Goal: Task Accomplishment & Management: Complete application form

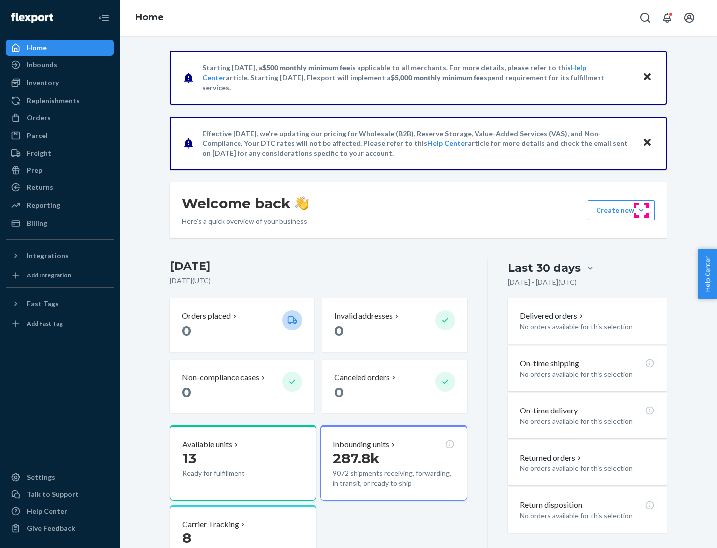
click at [641, 210] on button "Create new Create new inbound Create new order Create new product" at bounding box center [620, 210] width 67 height 20
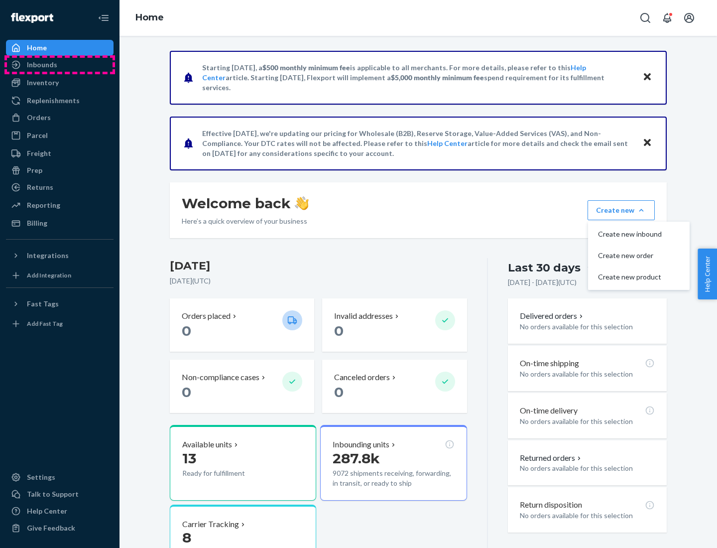
click at [60, 65] on div "Inbounds" at bounding box center [60, 65] width 106 height 14
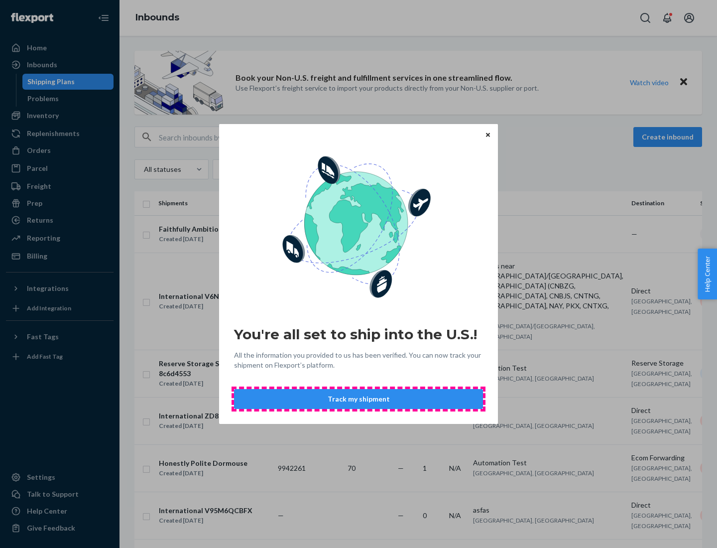
click at [358, 399] on button "Track my shipment" at bounding box center [358, 399] width 249 height 20
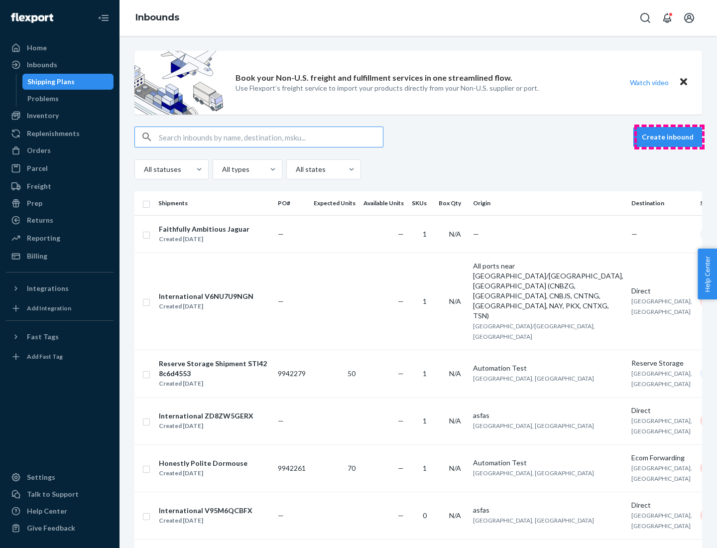
click at [669, 137] on button "Create inbound" at bounding box center [667, 137] width 69 height 20
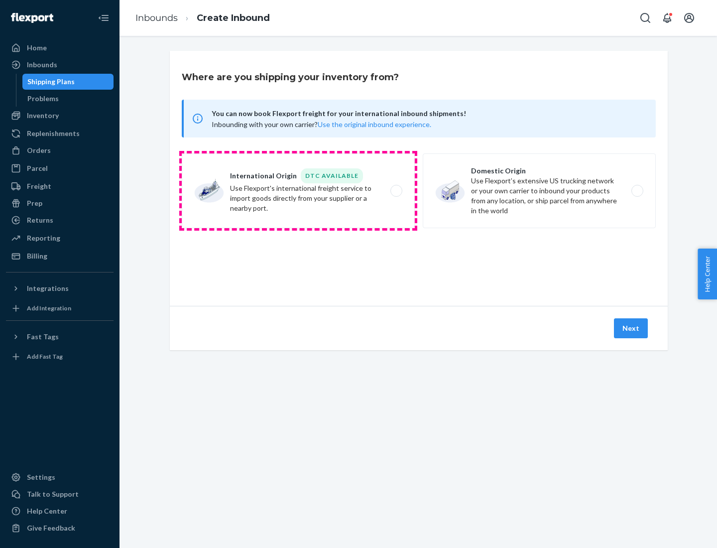
click at [298, 191] on label "International Origin DTC Available Use Flexport's international freight service…" at bounding box center [298, 190] width 233 height 75
click at [396, 191] on input "International Origin DTC Available Use Flexport's international freight service…" at bounding box center [399, 191] width 6 height 6
radio input "true"
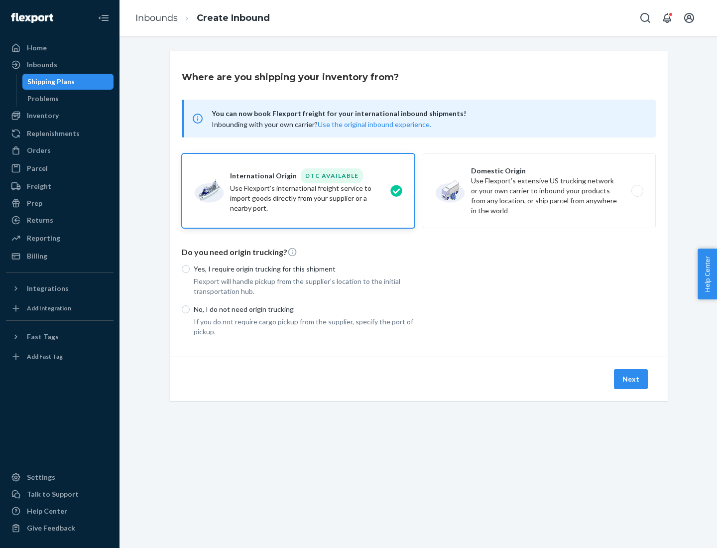
click at [304, 309] on p "No, I do not need origin trucking" at bounding box center [304, 309] width 221 height 10
click at [190, 309] on input "No, I do not need origin trucking" at bounding box center [186, 309] width 8 height 8
radio input "true"
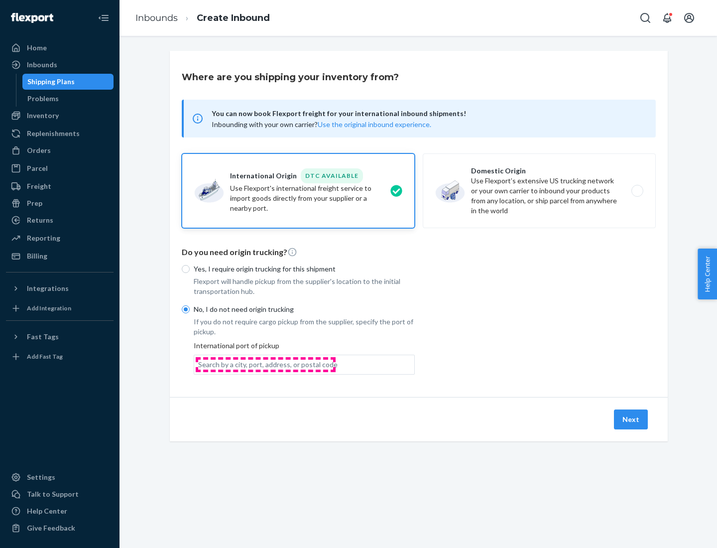
click at [265, 364] on div "Search by a city, port, address, or postal code" at bounding box center [267, 364] width 139 height 10
click at [199, 364] on input "Search by a city, port, address, or postal code" at bounding box center [198, 364] width 1 height 10
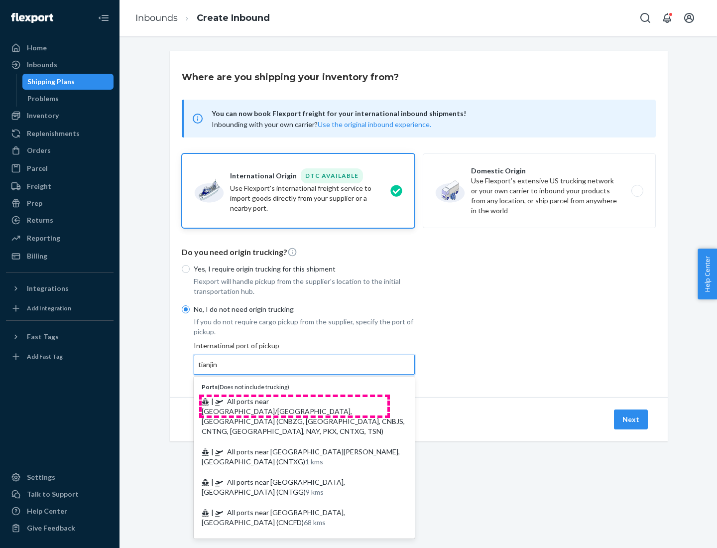
click at [294, 401] on span "| All ports near [GEOGRAPHIC_DATA]/[GEOGRAPHIC_DATA], [GEOGRAPHIC_DATA] (CNBZG,…" at bounding box center [303, 416] width 203 height 38
click at [219, 369] on input "tianjin" at bounding box center [208, 364] width 20 height 10
type input "All ports near [GEOGRAPHIC_DATA]/[GEOGRAPHIC_DATA], [GEOGRAPHIC_DATA] (CNBZG, […"
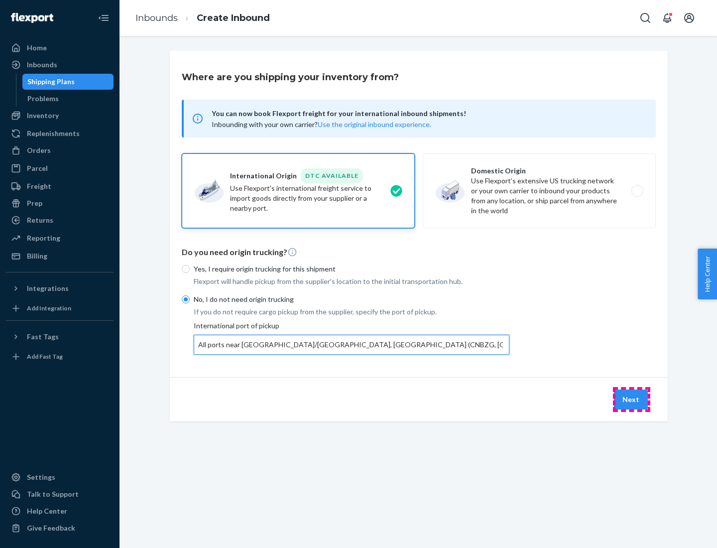
click at [631, 399] on button "Next" at bounding box center [631, 399] width 34 height 20
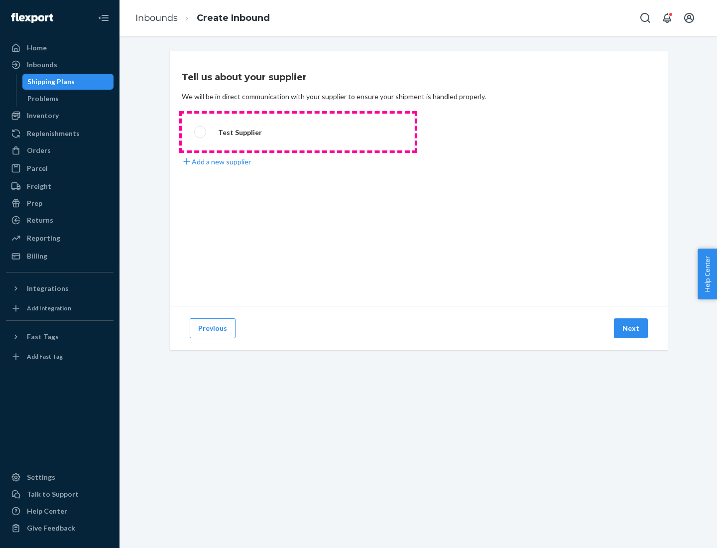
click at [298, 132] on label "Test Supplier" at bounding box center [298, 131] width 233 height 37
click at [201, 132] on input "Test Supplier" at bounding box center [197, 132] width 6 height 6
radio input "true"
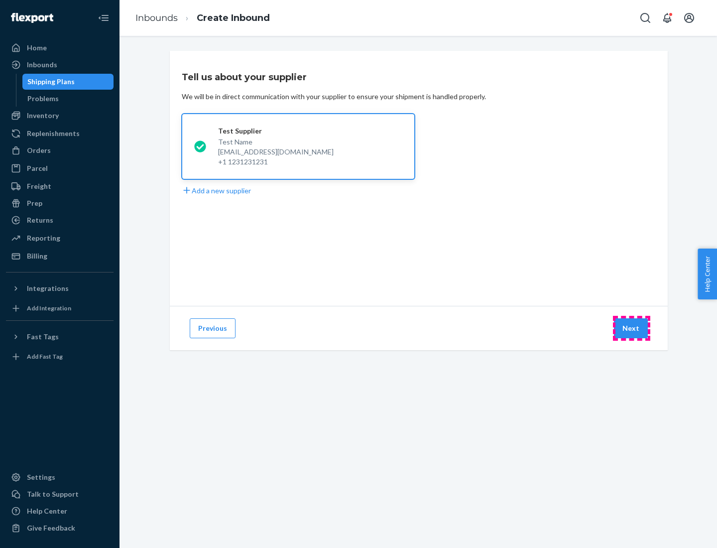
click at [631, 328] on button "Next" at bounding box center [631, 328] width 34 height 20
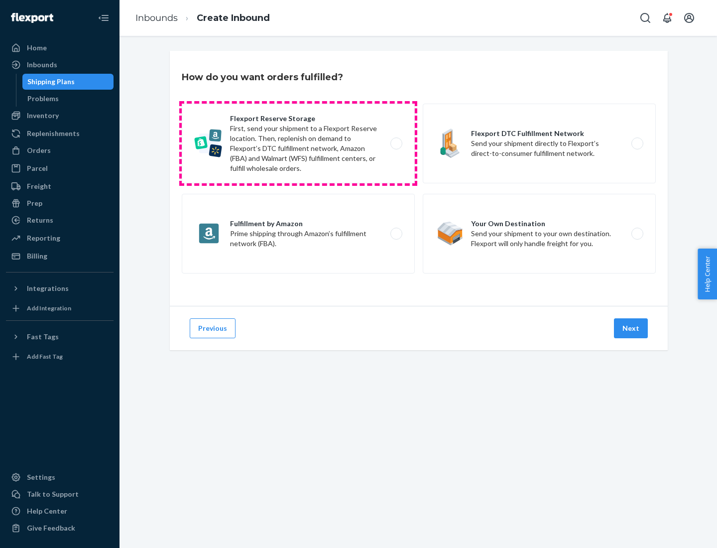
click at [298, 143] on label "Flexport Reserve Storage First, send your shipment to a Flexport Reserve locati…" at bounding box center [298, 144] width 233 height 80
click at [396, 143] on input "Flexport Reserve Storage First, send your shipment to a Flexport Reserve locati…" at bounding box center [399, 143] width 6 height 6
radio input "true"
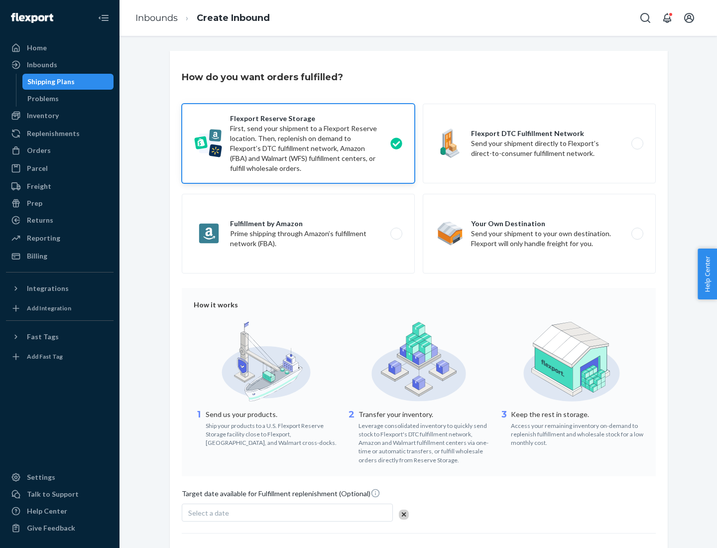
scroll to position [82, 0]
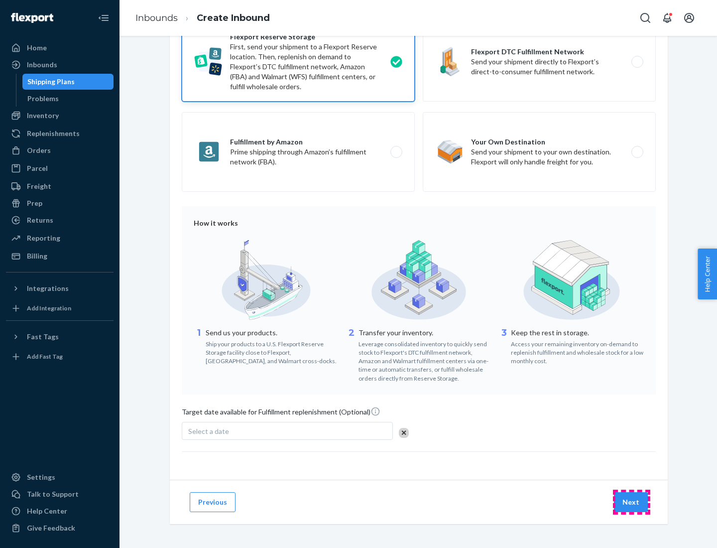
click at [631, 501] on button "Next" at bounding box center [631, 502] width 34 height 20
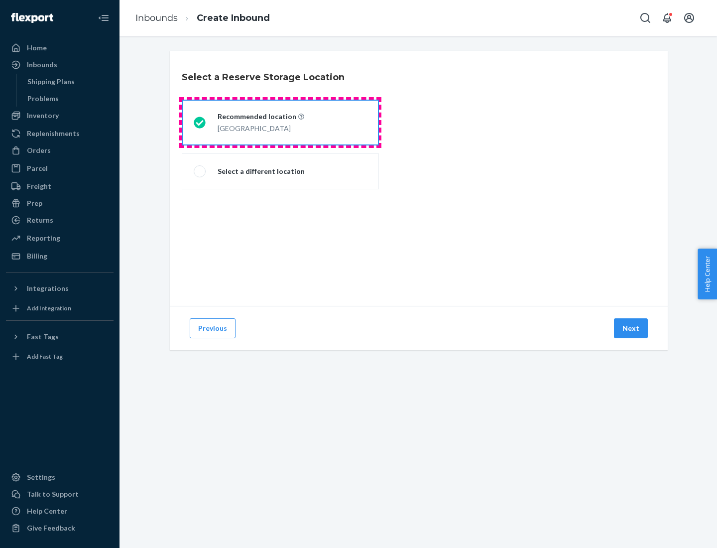
click at [280, 122] on div "[GEOGRAPHIC_DATA]" at bounding box center [261, 127] width 87 height 12
click at [200, 122] on input "Recommended location [GEOGRAPHIC_DATA]" at bounding box center [197, 122] width 6 height 6
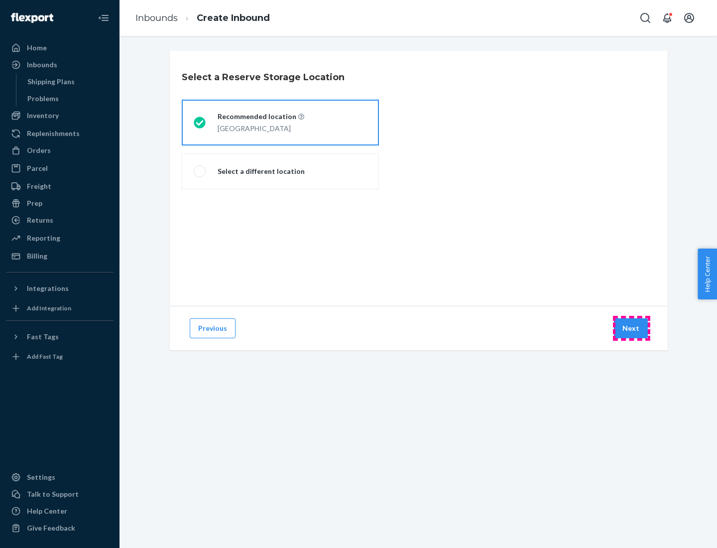
click at [631, 328] on button "Next" at bounding box center [631, 328] width 34 height 20
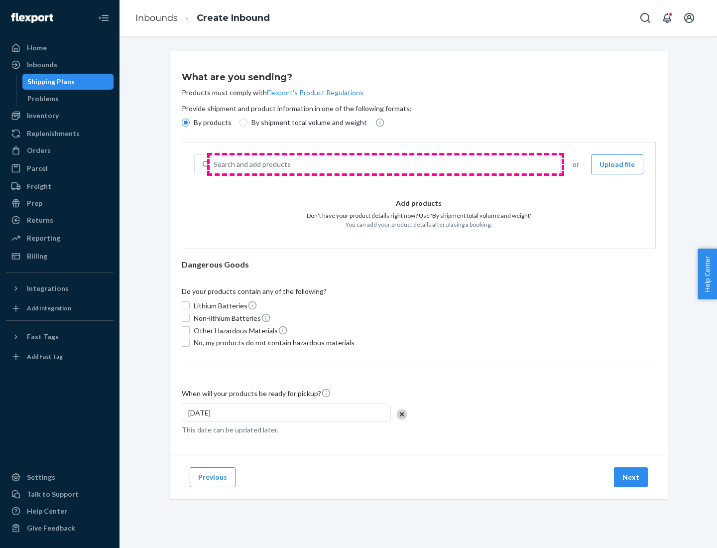
click at [385, 164] on div "Search and add products" at bounding box center [385, 164] width 350 height 18
click at [215, 164] on input "Search and add products" at bounding box center [214, 164] width 1 height 10
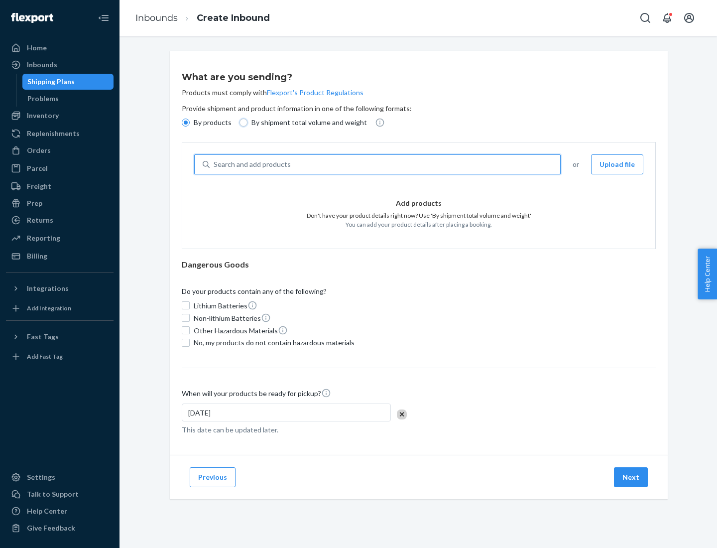
click at [242, 122] on input "By shipment total volume and weight" at bounding box center [243, 122] width 8 height 8
radio input "true"
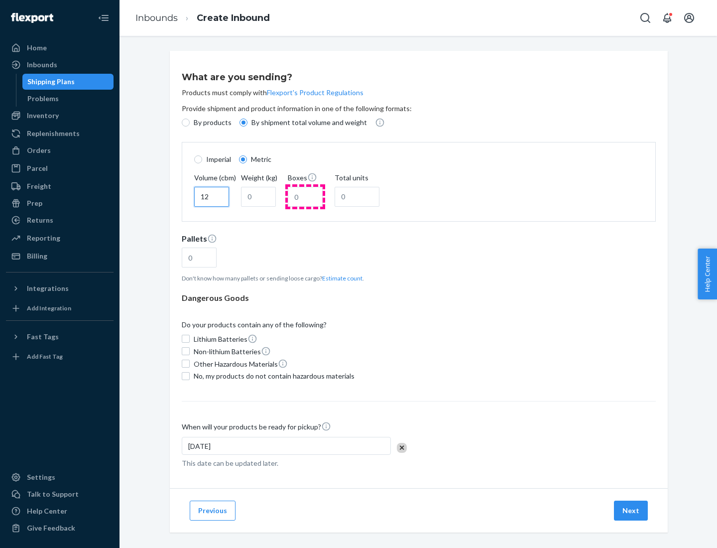
type input "12"
type input "22"
type input "222"
type input "121"
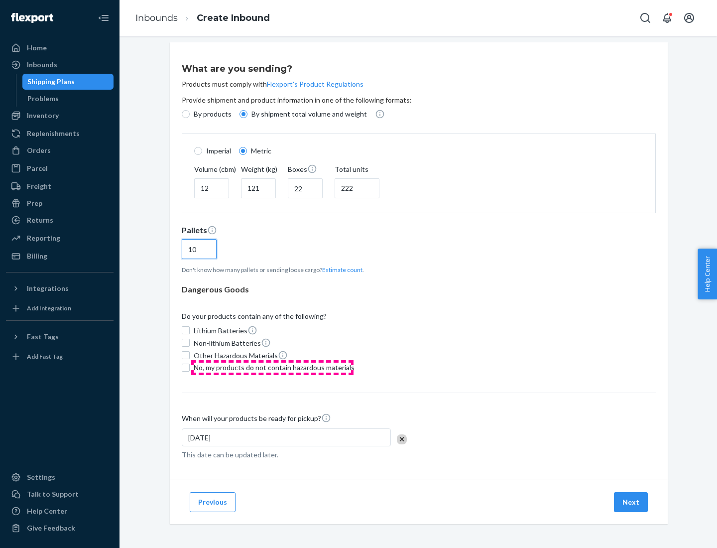
type input "10"
click at [272, 367] on span "No, my products do not contain hazardous materials" at bounding box center [274, 367] width 161 height 10
click at [190, 367] on input "No, my products do not contain hazardous materials" at bounding box center [186, 367] width 8 height 8
checkbox input "true"
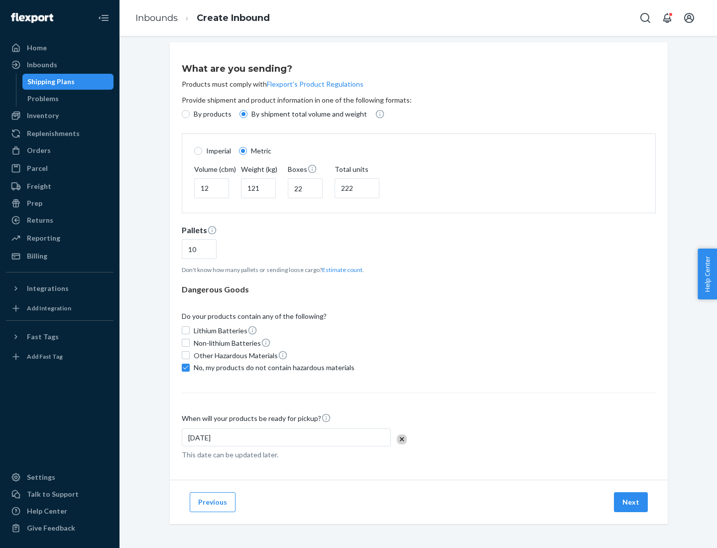
click at [631, 501] on button "Next" at bounding box center [631, 502] width 34 height 20
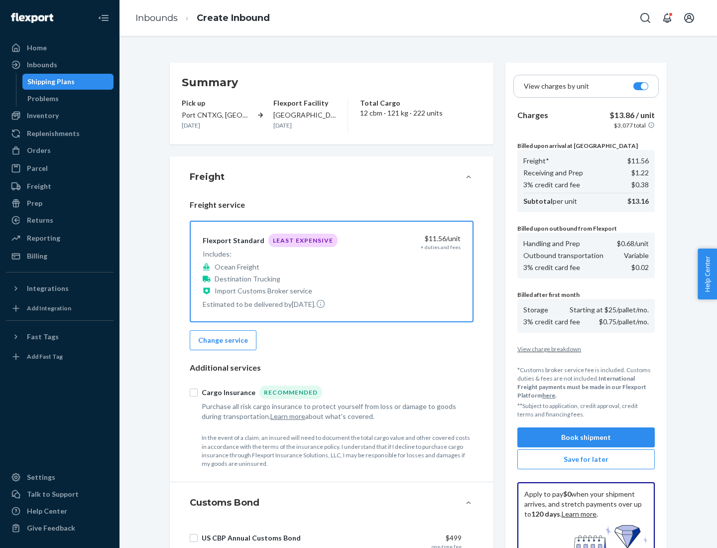
scroll to position [145, 0]
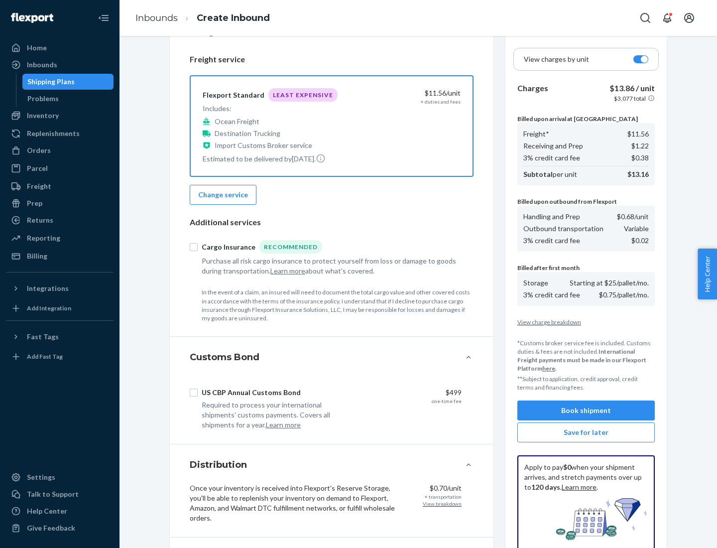
click at [586, 410] on button "Book shipment" at bounding box center [585, 410] width 137 height 20
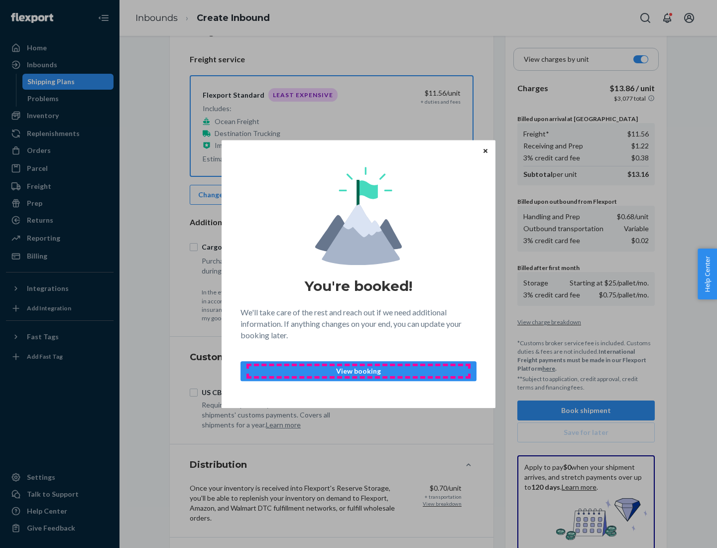
click at [358, 370] on p "View booking" at bounding box center [358, 371] width 219 height 10
